Goal: Navigation & Orientation: Find specific page/section

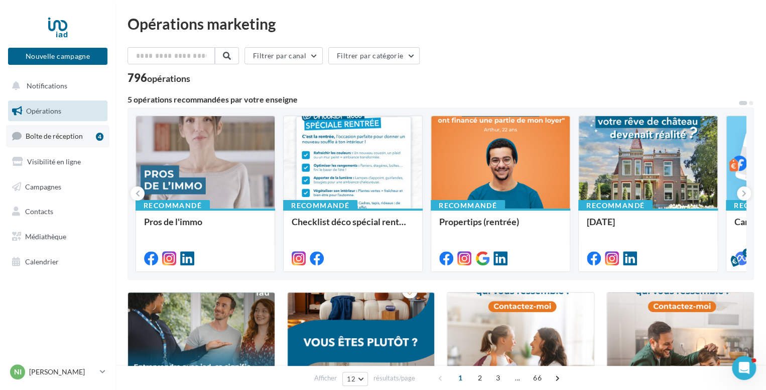
click at [81, 129] on link "Boîte de réception 4" at bounding box center [57, 136] width 103 height 22
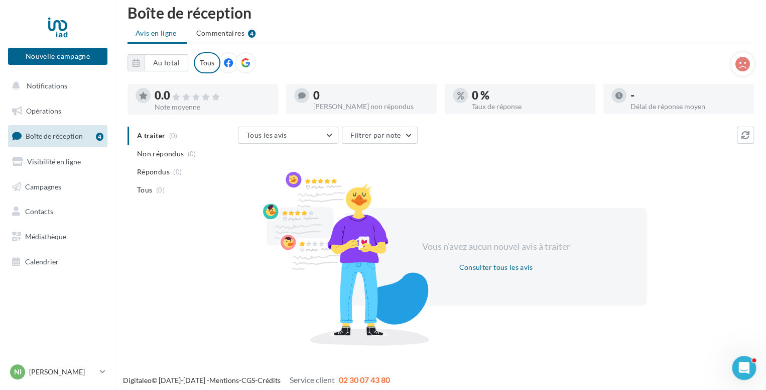
scroll to position [16, 0]
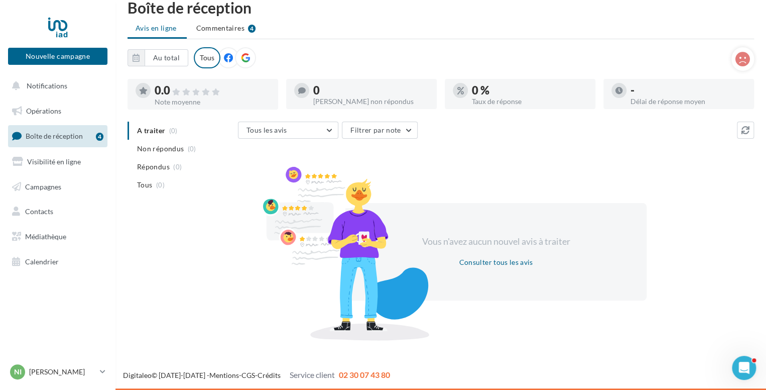
click at [52, 136] on span "Boîte de réception" at bounding box center [54, 136] width 57 height 9
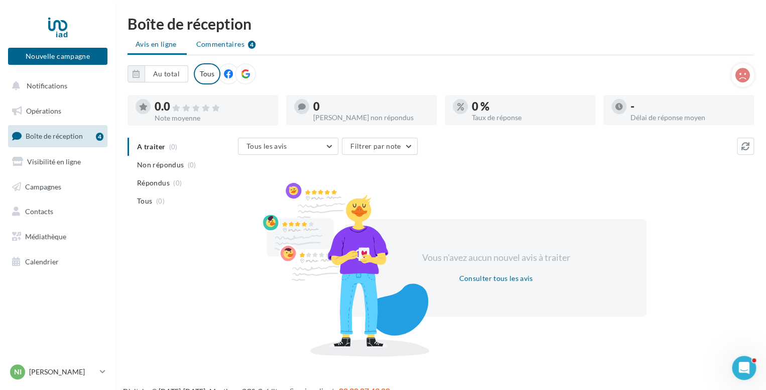
click at [219, 47] on span "Commentaires" at bounding box center [220, 44] width 48 height 10
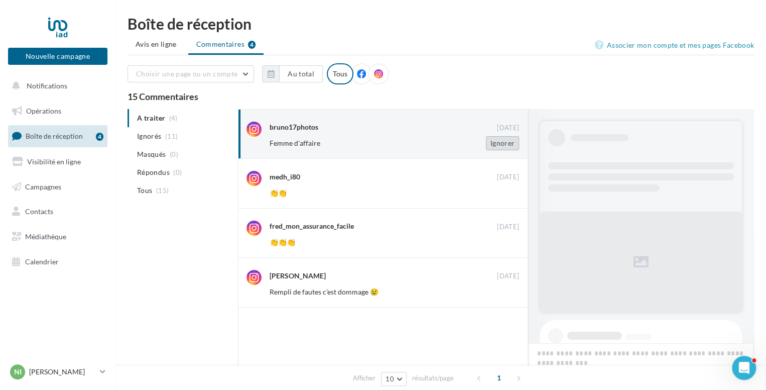
scroll to position [76, 0]
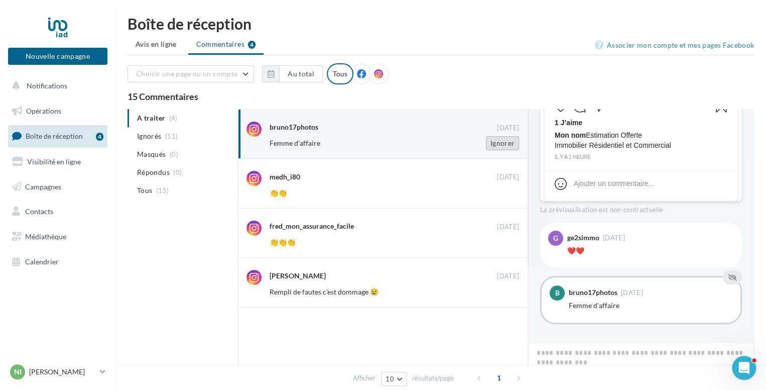
click at [506, 145] on button "Ignorer" at bounding box center [502, 143] width 33 height 14
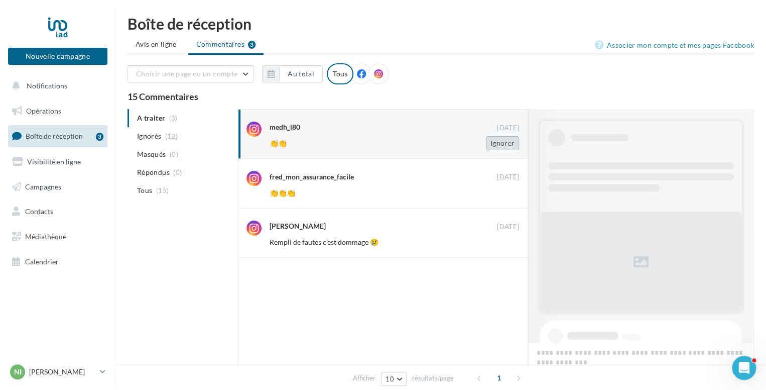
click at [504, 145] on button "Ignorer" at bounding box center [502, 143] width 33 height 14
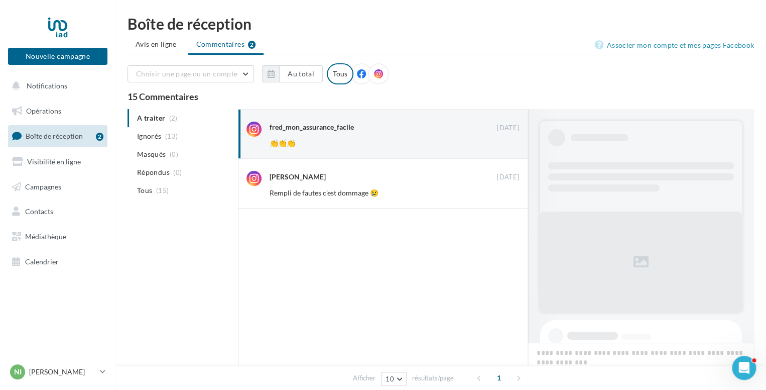
click at [504, 145] on button "Ignorer" at bounding box center [502, 143] width 33 height 14
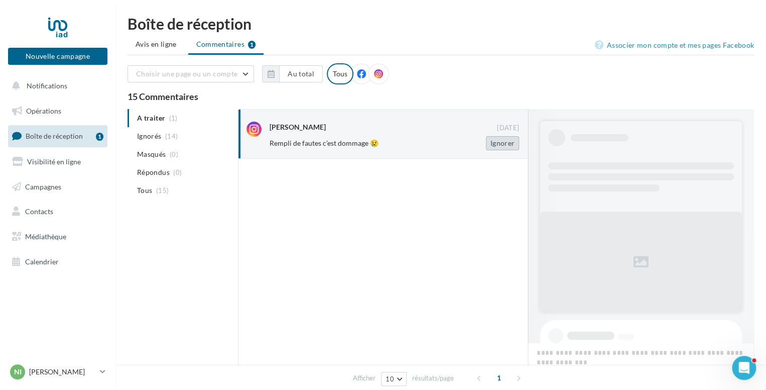
click at [500, 145] on button "Ignorer" at bounding box center [502, 143] width 33 height 14
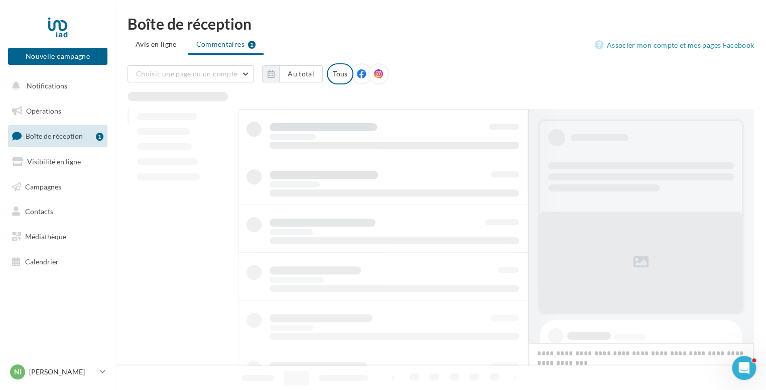
scroll to position [186, 0]
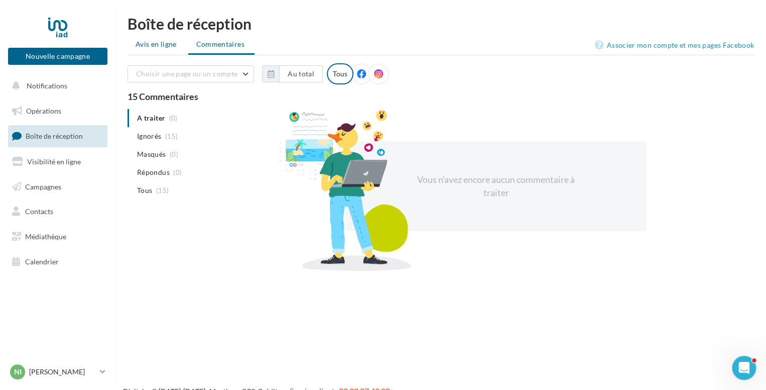
click at [166, 47] on span "Avis en ligne" at bounding box center [156, 44] width 41 height 10
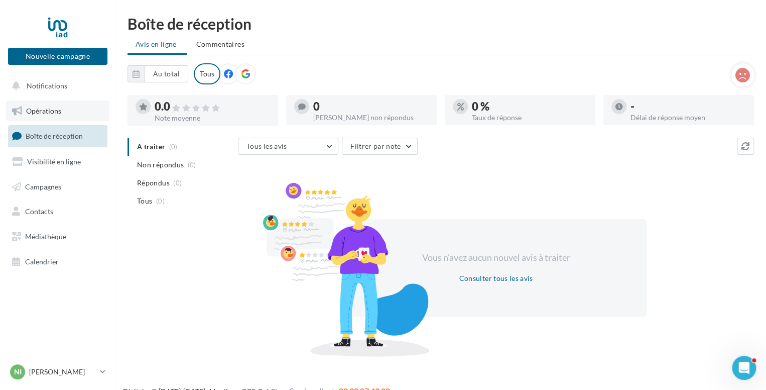
click at [49, 113] on span "Opérations" at bounding box center [43, 110] width 35 height 9
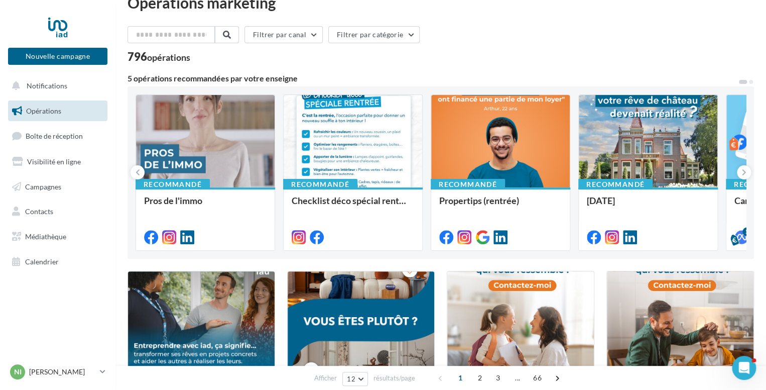
scroll to position [18, 0]
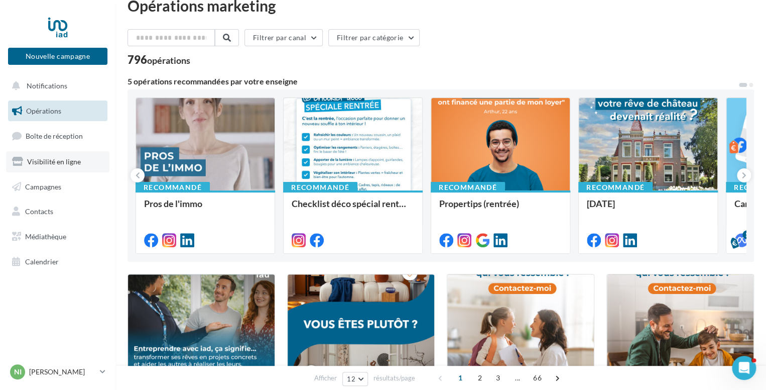
click at [42, 163] on span "Visibilité en ligne" at bounding box center [54, 161] width 54 height 9
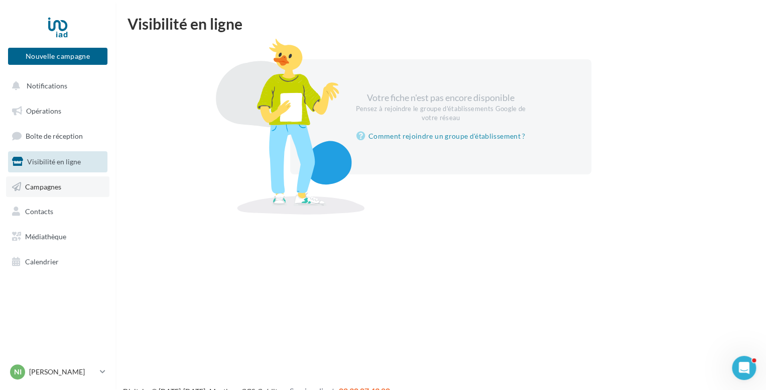
click at [47, 192] on link "Campagnes" at bounding box center [57, 186] width 103 height 21
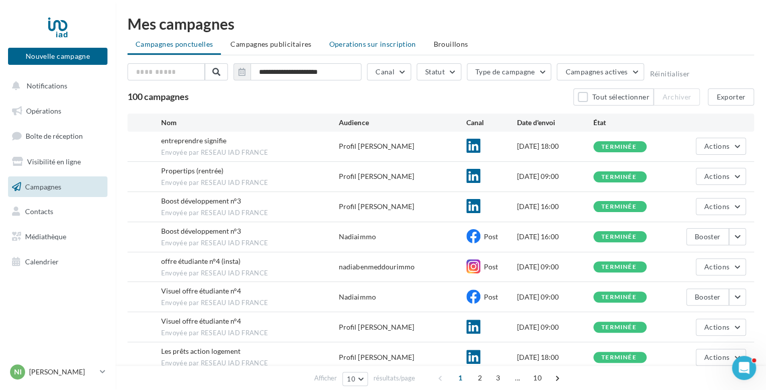
click at [354, 48] on span "Operations sur inscription" at bounding box center [372, 44] width 87 height 9
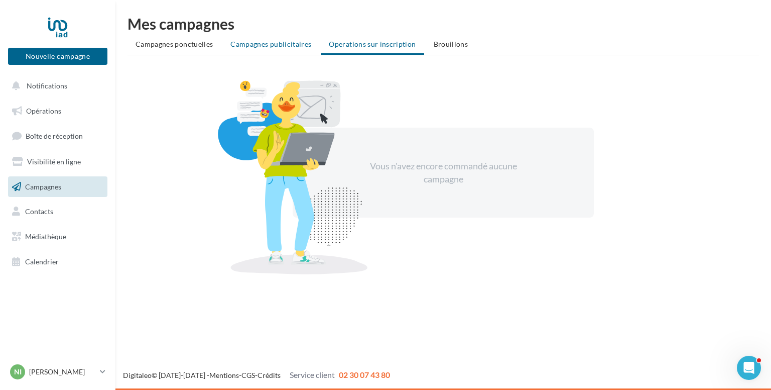
click at [291, 48] on span "Campagnes publicitaires" at bounding box center [270, 44] width 81 height 9
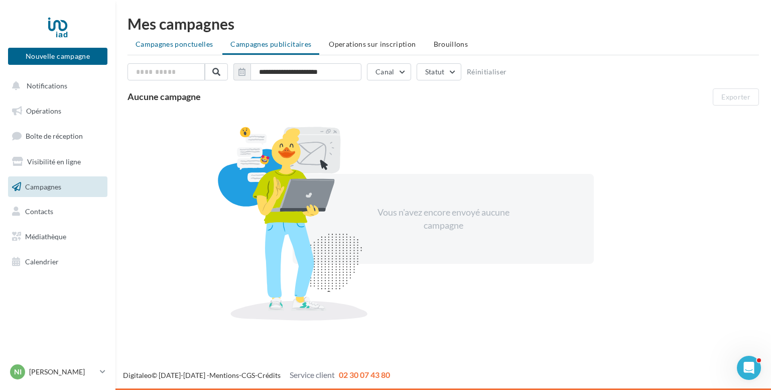
click at [177, 39] on li "Campagnes ponctuelles" at bounding box center [174, 44] width 93 height 18
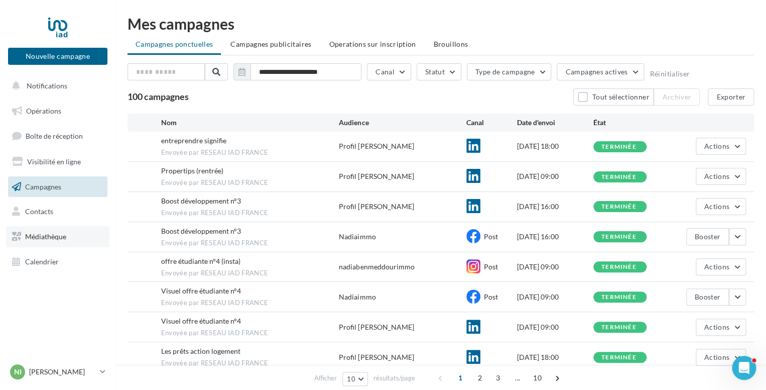
click at [49, 233] on span "Médiathèque" at bounding box center [45, 236] width 41 height 9
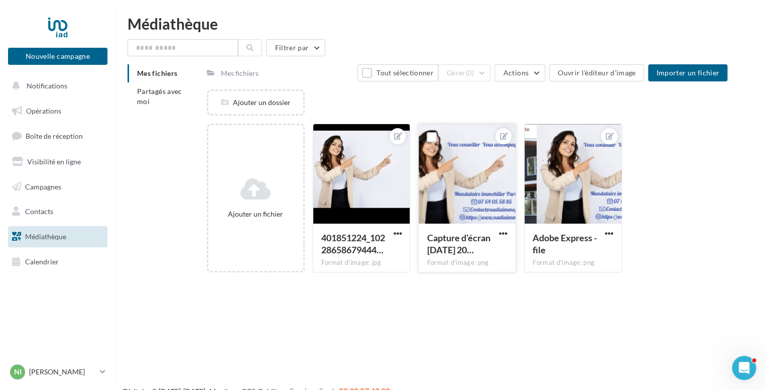
click at [452, 192] on div at bounding box center [467, 174] width 97 height 100
click at [373, 280] on div "**********" at bounding box center [467, 280] width 521 height 0
click at [603, 181] on div at bounding box center [573, 174] width 97 height 100
click at [321, 301] on div "Nouvelle campagne Nouvelle campagne Notifications Opérations Boîte de réception…" at bounding box center [383, 211] width 766 height 390
click at [327, 156] on div at bounding box center [361, 174] width 97 height 100
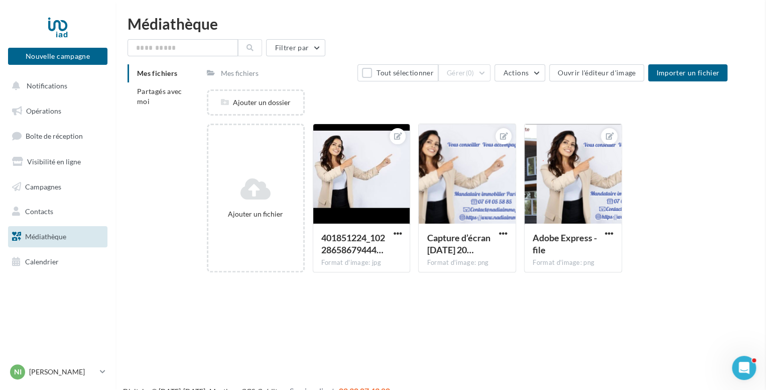
click at [386, 332] on div "Nouvelle campagne Nouvelle campagne Notifications Opérations Boîte de réception…" at bounding box center [383, 211] width 766 height 390
click at [42, 264] on span "Calendrier" at bounding box center [42, 261] width 34 height 9
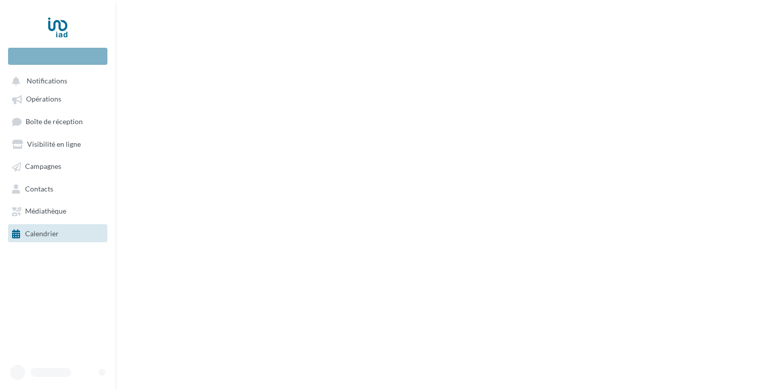
click at [42, 264] on nav "Nouvelle campagne Notifications Opérations Boîte de réception" at bounding box center [57, 195] width 115 height 390
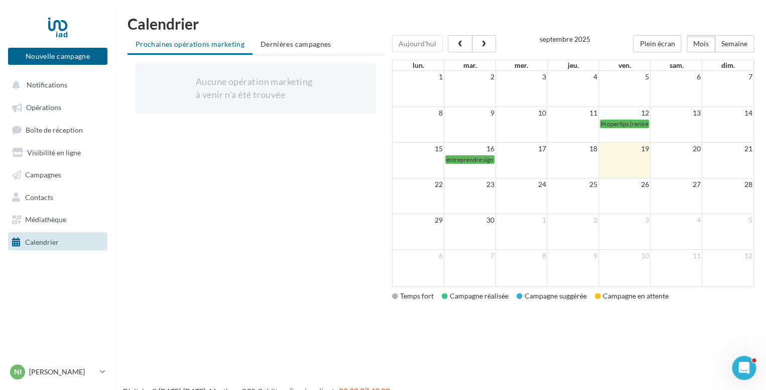
click at [42, 264] on nav "Nouvelle campagne Nouvelle campagne Notifications Opérations Boîte de réception…" at bounding box center [57, 195] width 115 height 390
